Goal: Task Accomplishment & Management: Manage account settings

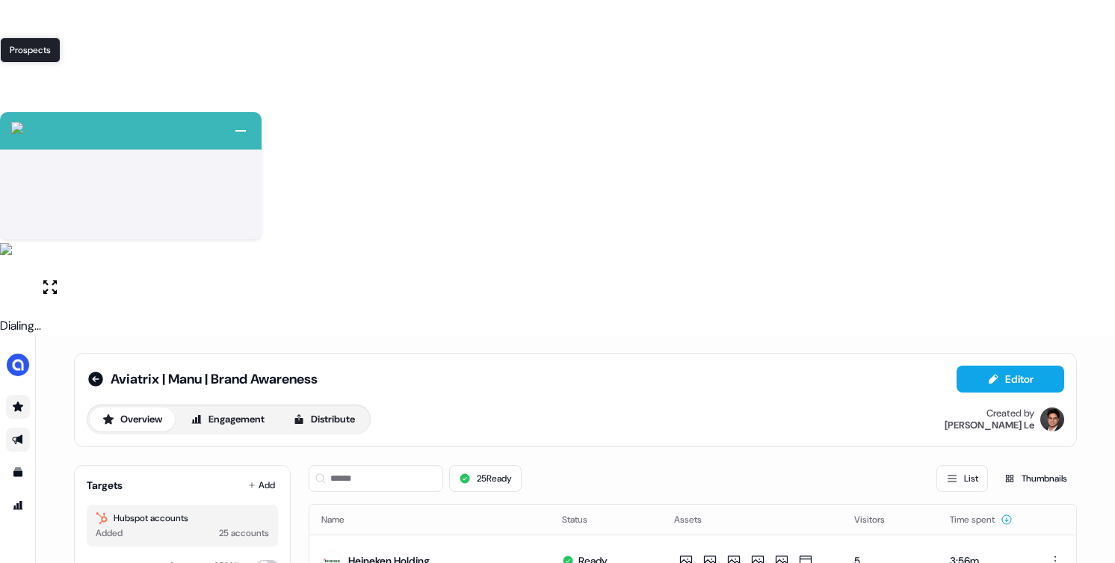
click at [13, 401] on icon "Go to prospects" at bounding box center [18, 407] width 12 height 12
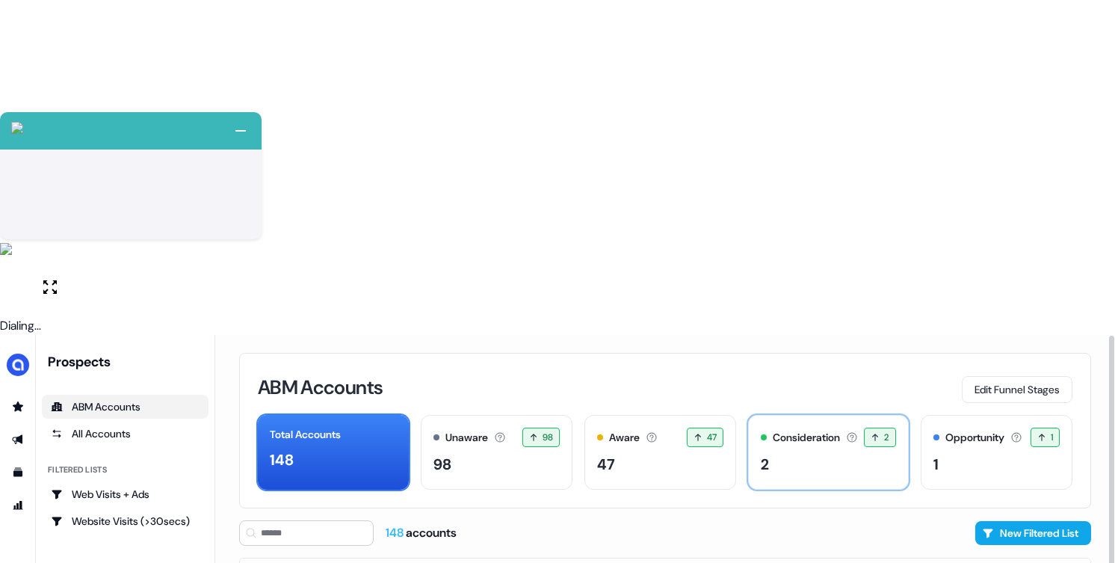
click at [794, 415] on div "Consideration Accounts with 25+ minutes of usage and 2+ visitors in the last 60…" at bounding box center [828, 452] width 160 height 75
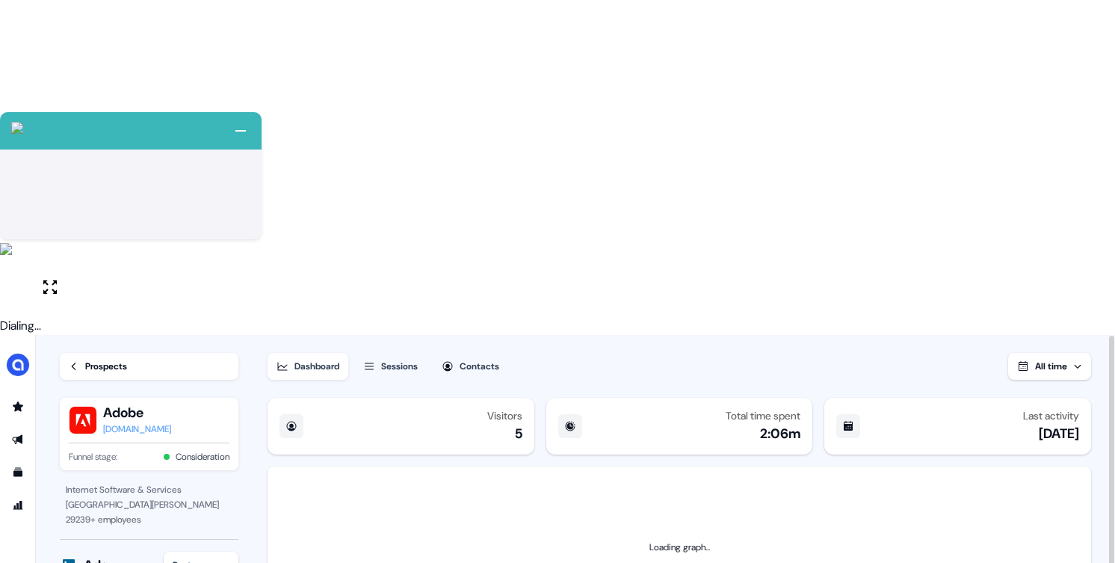
click at [78, 361] on icon at bounding box center [74, 366] width 10 height 10
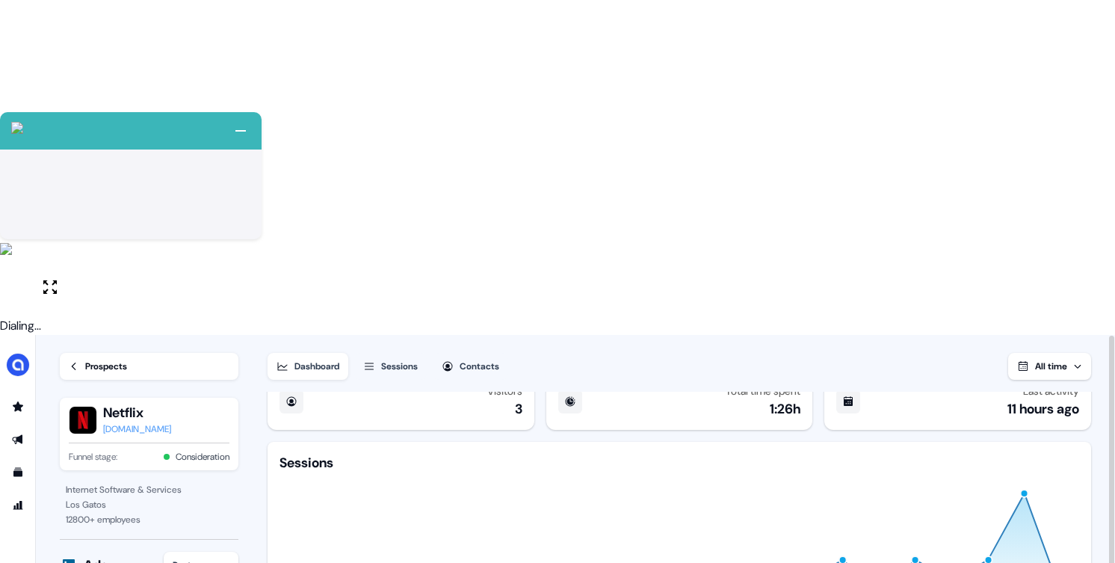
scroll to position [28, 0]
click at [380, 353] on button "Sessions" at bounding box center [390, 366] width 72 height 27
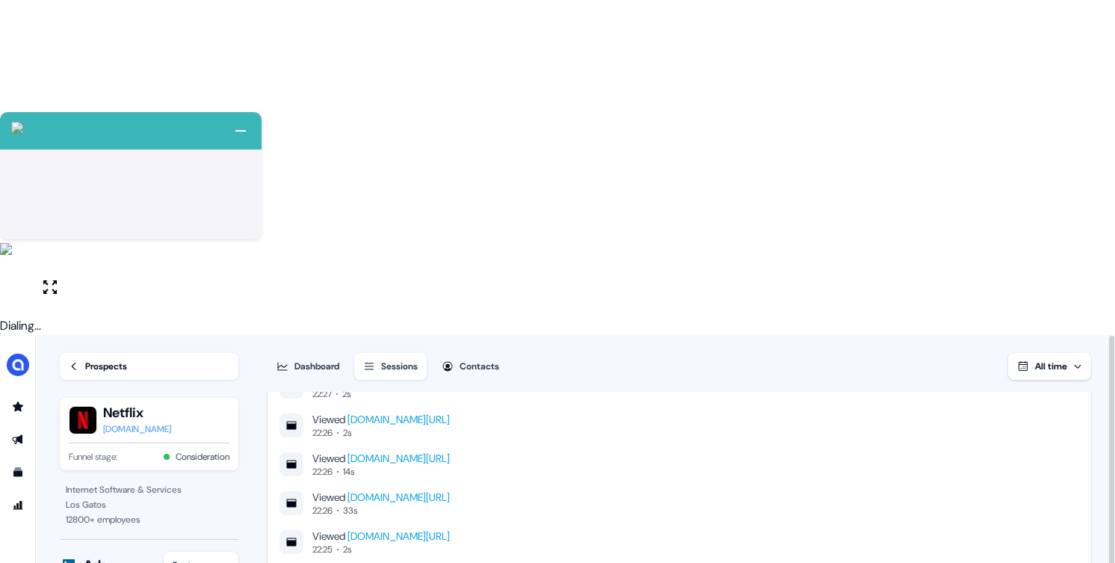
scroll to position [345, 0]
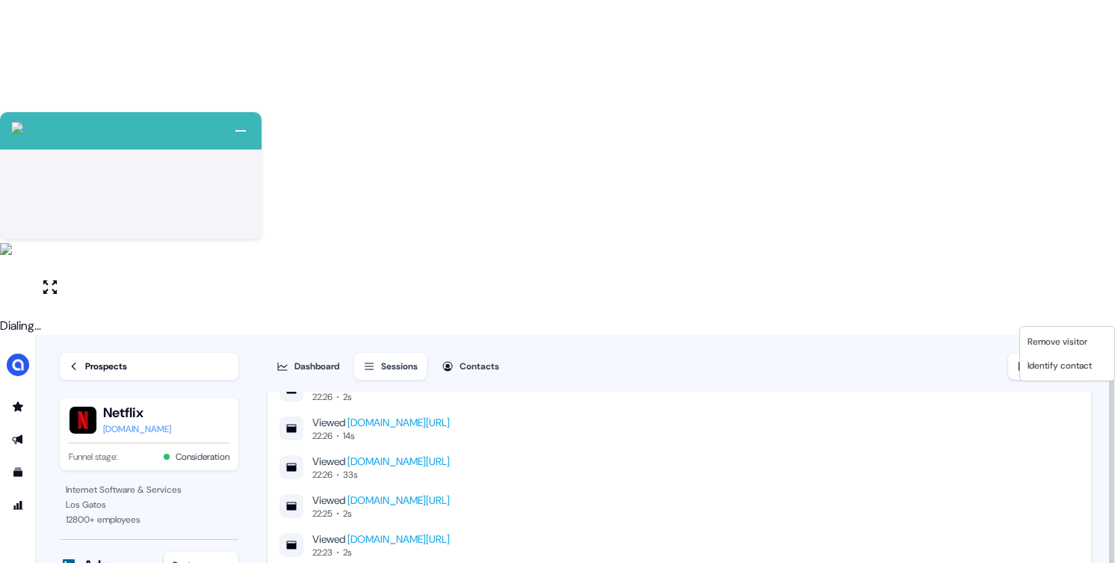
click at [1062, 309] on html "+ Next Auto dialer paused! Go to your dialing tab to continue. 225 Paused" at bounding box center [557, 449] width 1115 height 898
click at [1052, 336] on span "Remove visitor" at bounding box center [1058, 342] width 60 height 12
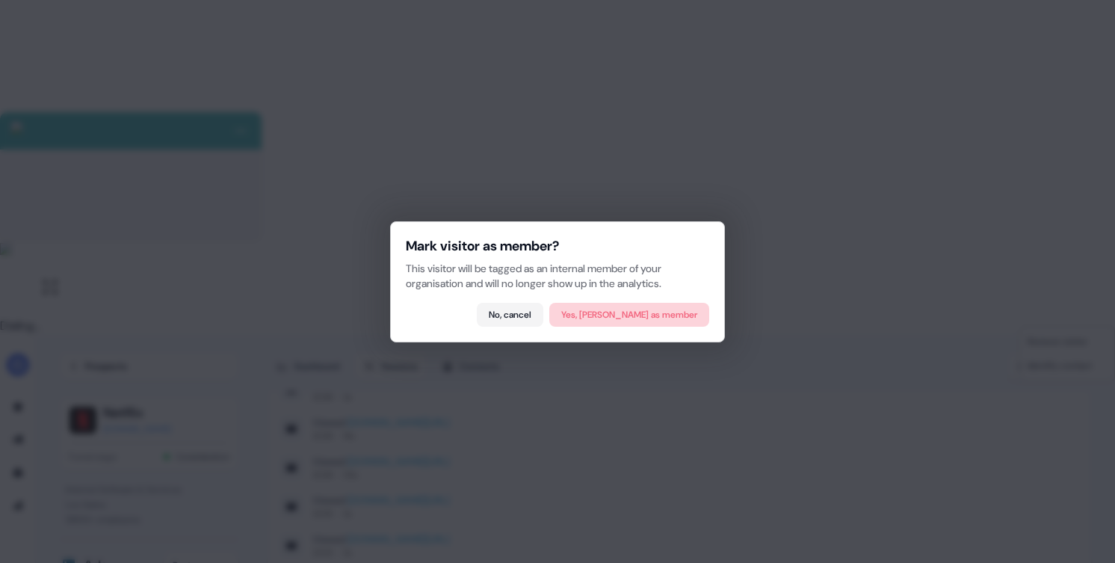
click at [652, 312] on button "Yes, mark as member" at bounding box center [629, 315] width 160 height 24
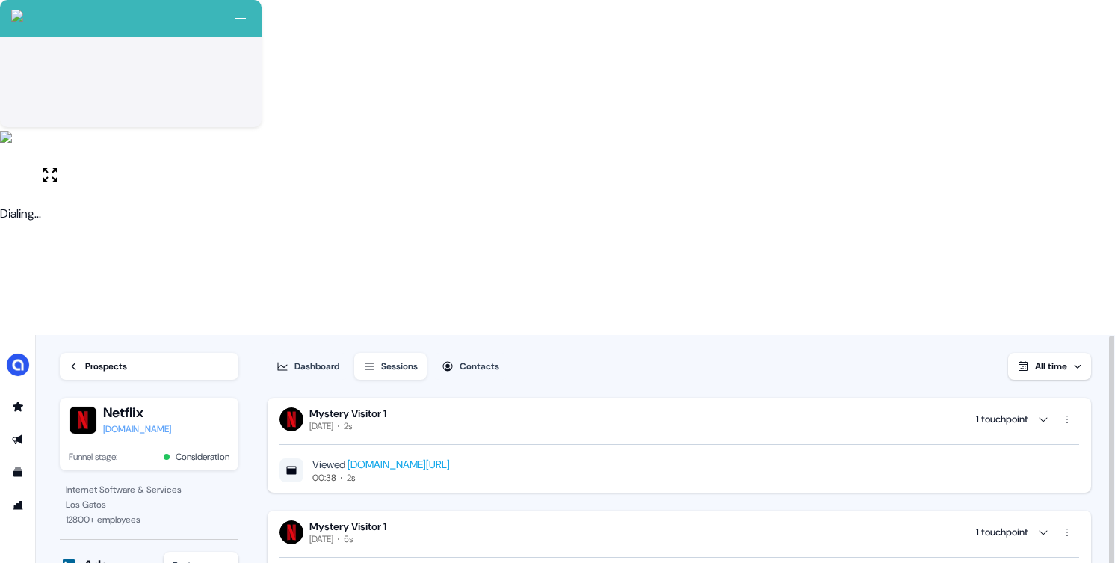
click at [1078, 76] on html "+ Next Auto dialer paused! Go to your dialing tab to continue. 225 Moving To Ne…" at bounding box center [557, 449] width 1115 height 898
click at [1045, 116] on span "Remove visitor" at bounding box center [1058, 115] width 60 height 12
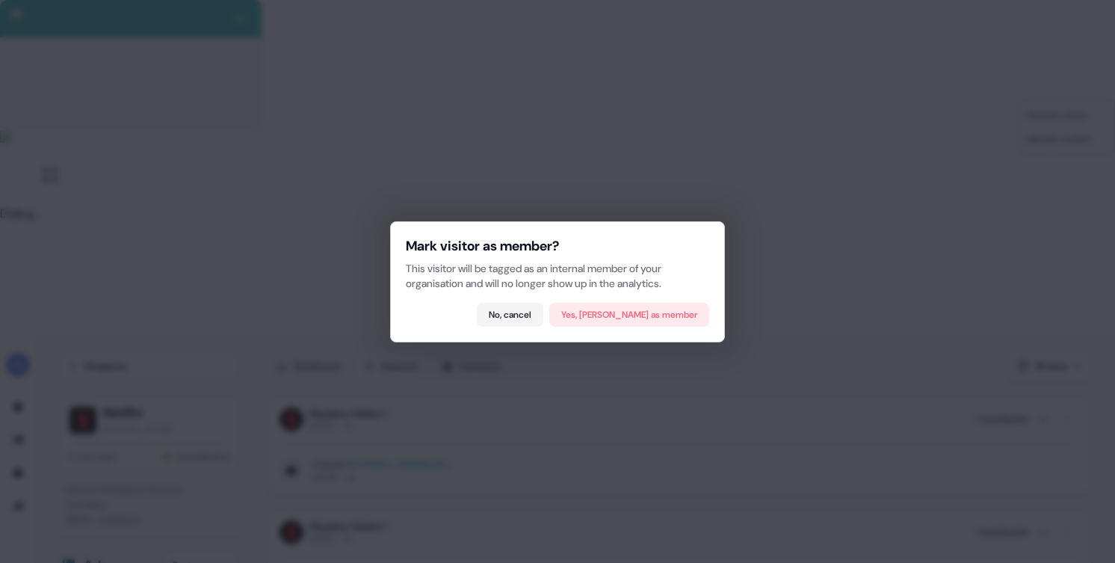
click at [621, 308] on button "Yes, mark as member" at bounding box center [629, 315] width 160 height 24
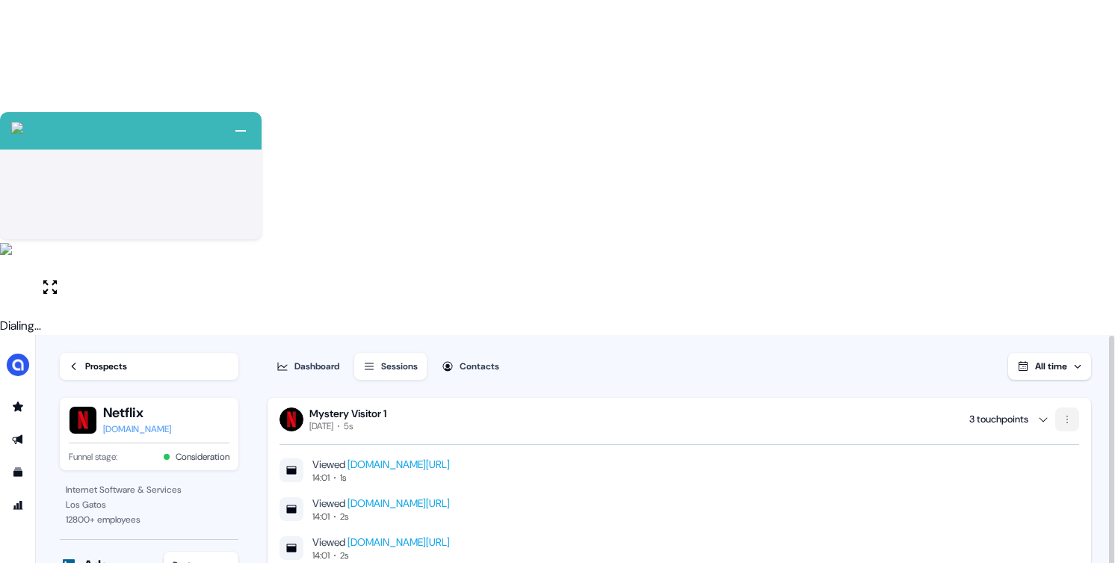
click at [1073, 84] on html "+ Next Auto dialer paused! Go to your dialing tab to continue. 225 Paused" at bounding box center [557, 449] width 1115 height 898
click at [1051, 117] on span "Remove visitor" at bounding box center [1058, 115] width 60 height 12
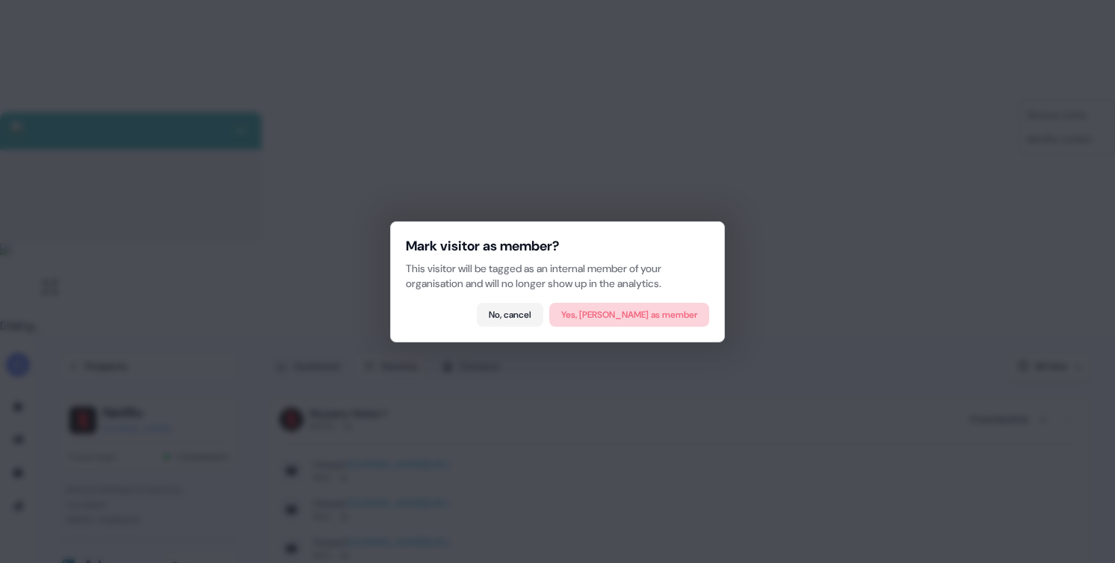
click at [675, 313] on button "Yes, [PERSON_NAME] as member" at bounding box center [629, 315] width 160 height 24
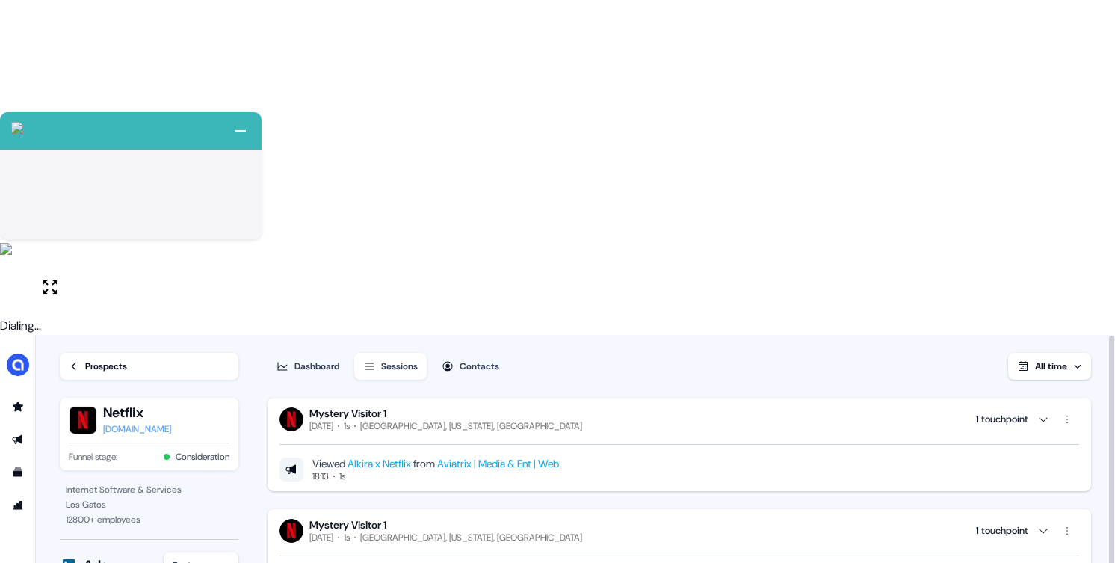
click at [80, 353] on link "Prospects" at bounding box center [149, 366] width 179 height 27
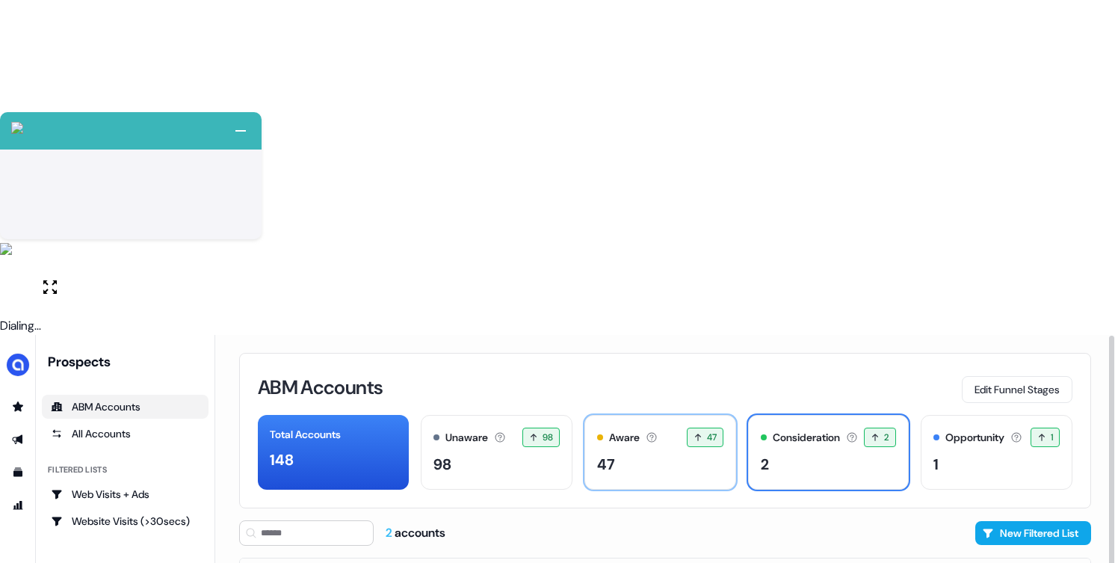
click at [636, 453] on div "47" at bounding box center [660, 464] width 126 height 22
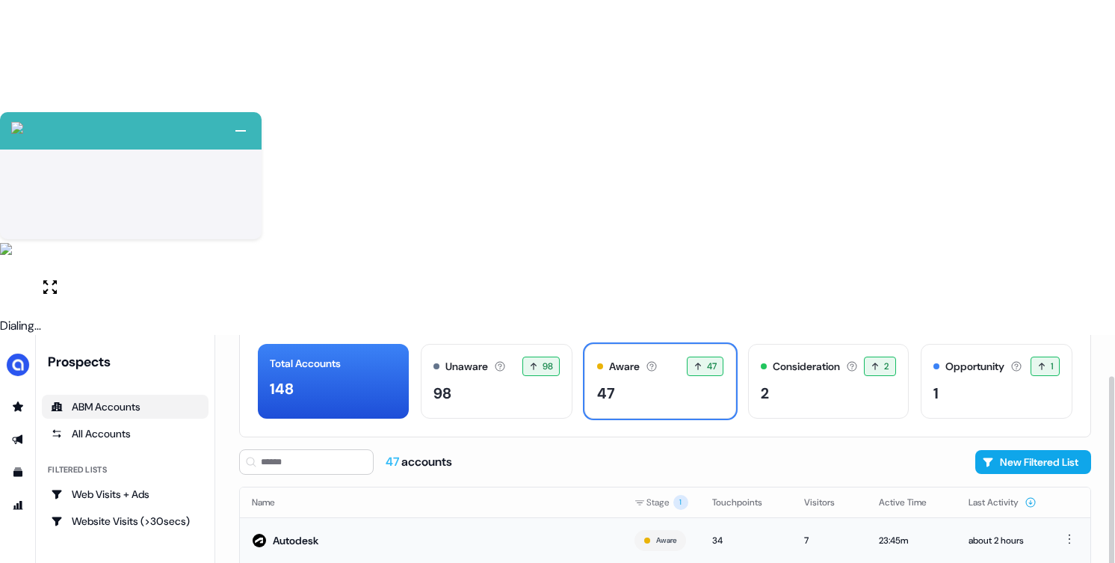
scroll to position [64, 0]
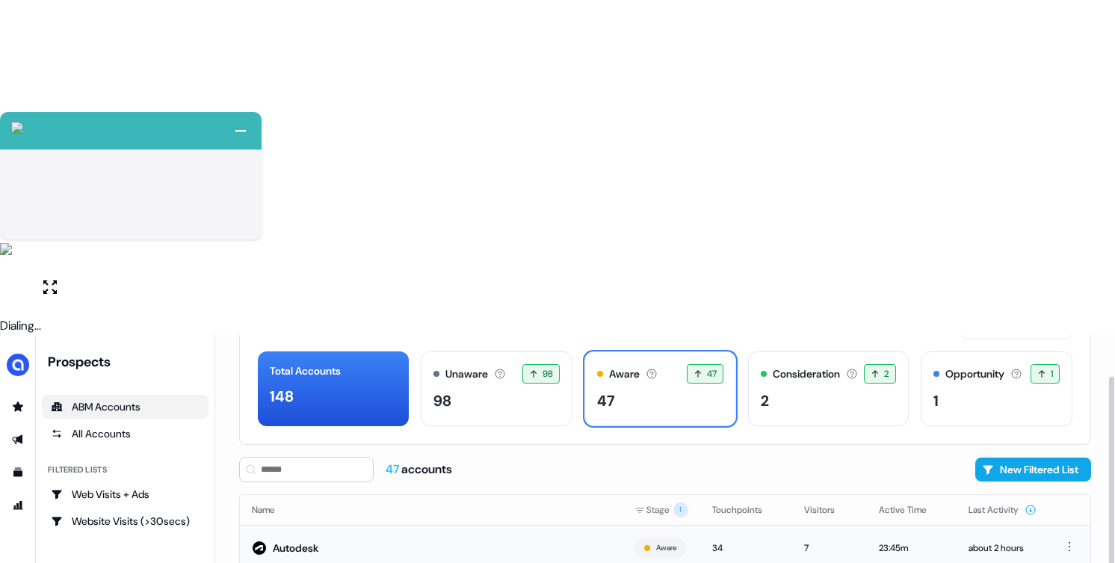
click at [780, 525] on td "34" at bounding box center [746, 548] width 92 height 46
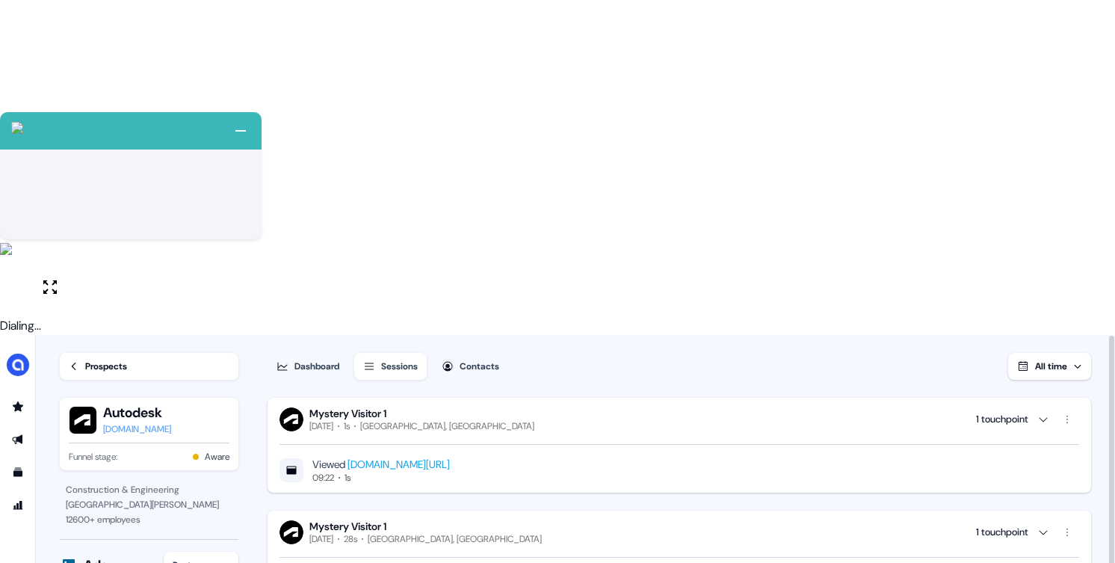
click at [108, 359] on div "Prospects" at bounding box center [106, 366] width 42 height 15
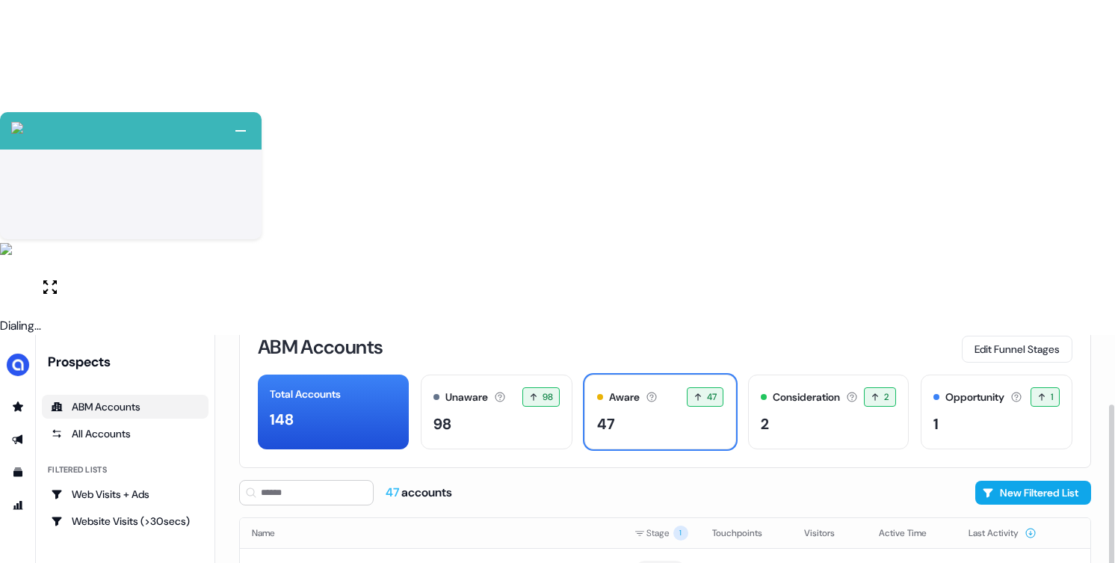
scroll to position [91, 0]
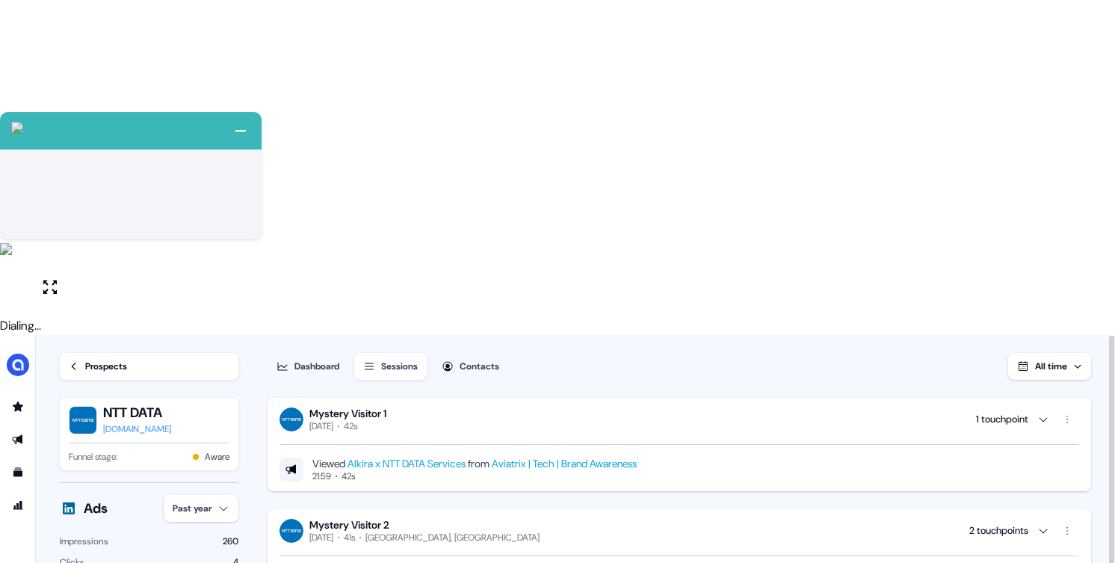
click at [107, 359] on div "Prospects" at bounding box center [106, 366] width 42 height 15
